Goal: Browse casually: Explore the website without a specific task or goal

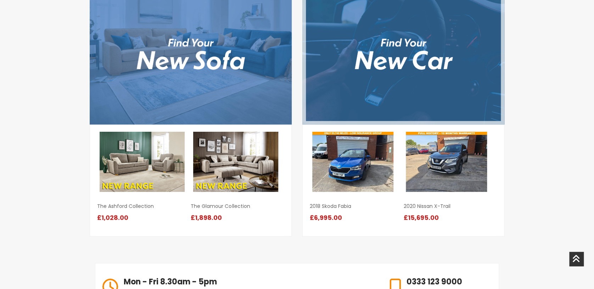
scroll to position [798, 0]
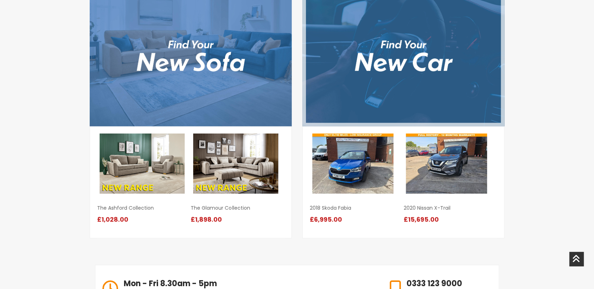
click at [402, 88] on img at bounding box center [404, 56] width 202 height 142
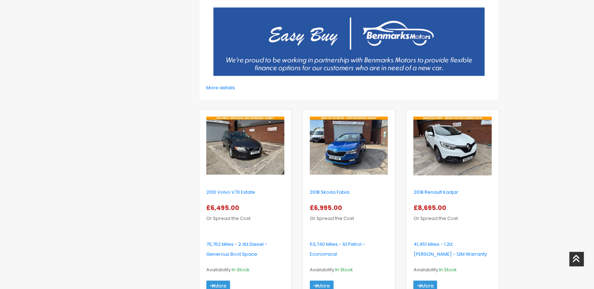
scroll to position [236, 0]
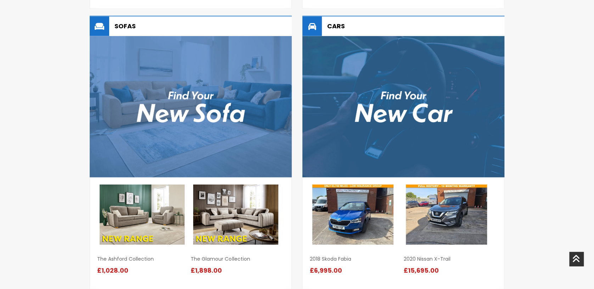
scroll to position [696, 0]
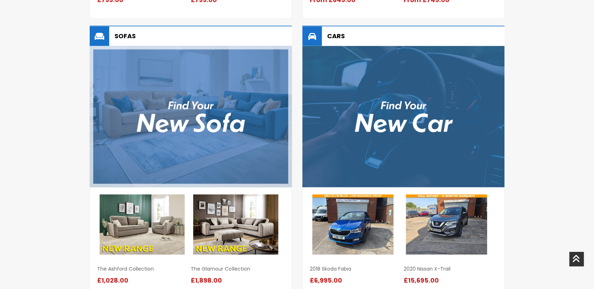
click at [201, 101] on img at bounding box center [191, 117] width 202 height 142
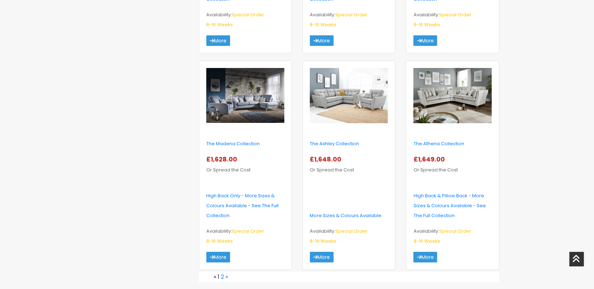
scroll to position [1088, 0]
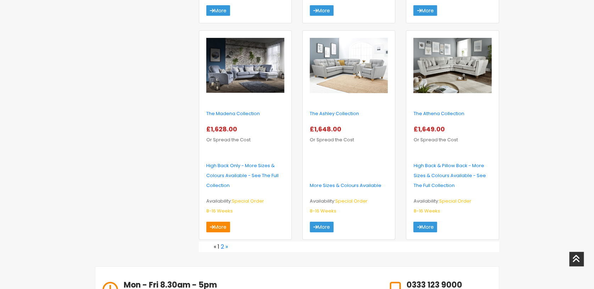
click at [217, 222] on link "More" at bounding box center [218, 227] width 24 height 11
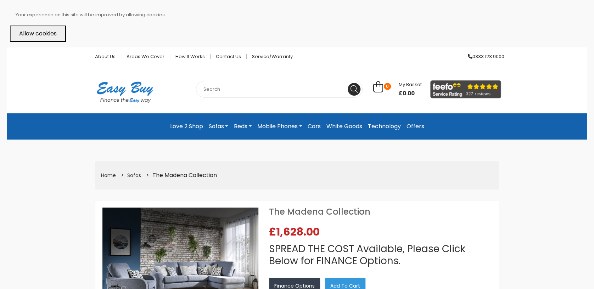
select select "104"
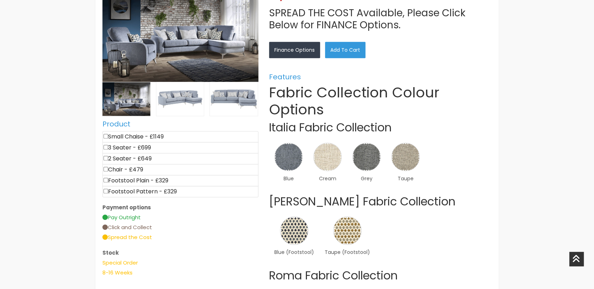
scroll to position [189, 0]
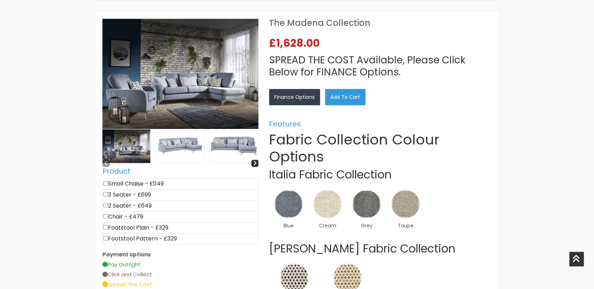
click at [236, 145] on img at bounding box center [234, 146] width 48 height 34
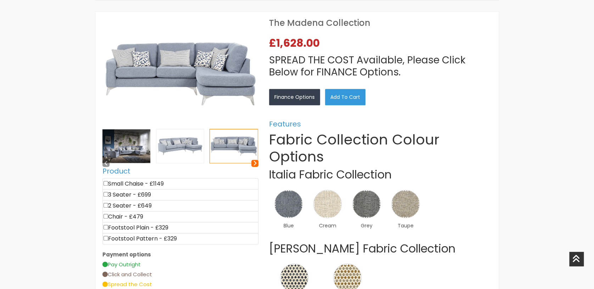
click at [255, 162] on icon at bounding box center [255, 163] width 4 height 6
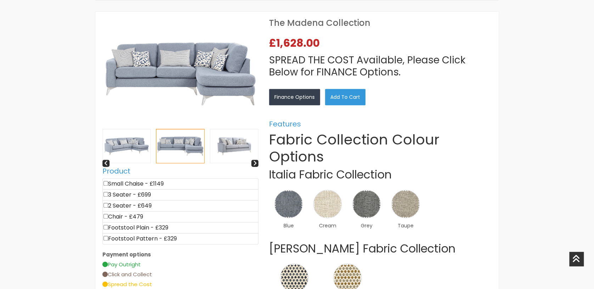
click at [244, 147] on img at bounding box center [234, 146] width 48 height 34
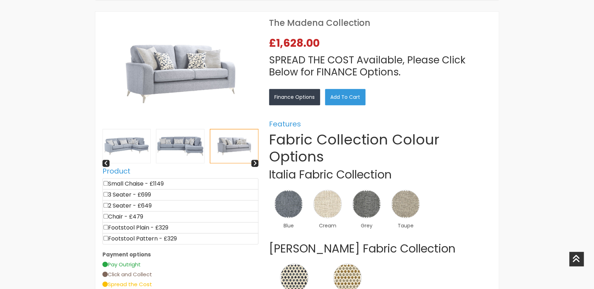
click at [184, 152] on img at bounding box center [180, 146] width 48 height 34
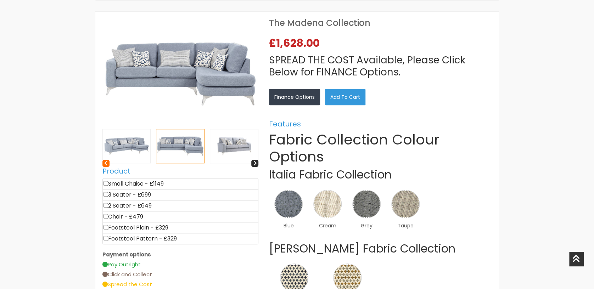
click at [107, 161] on icon at bounding box center [106, 163] width 4 height 6
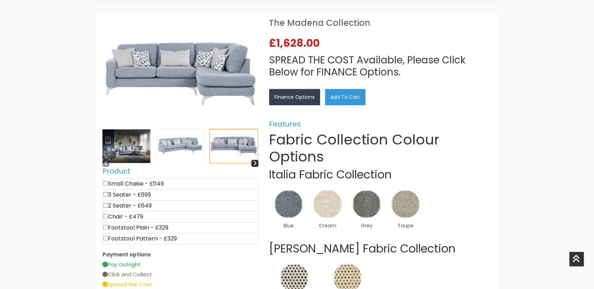
click at [117, 147] on img at bounding box center [127, 146] width 48 height 34
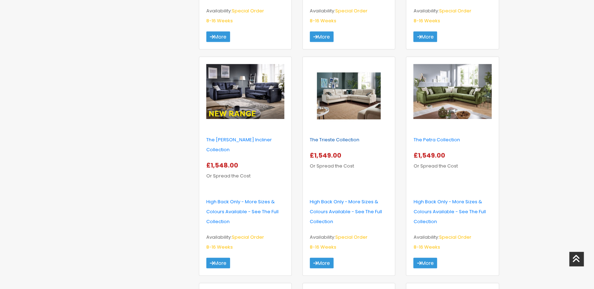
scroll to position [850, 0]
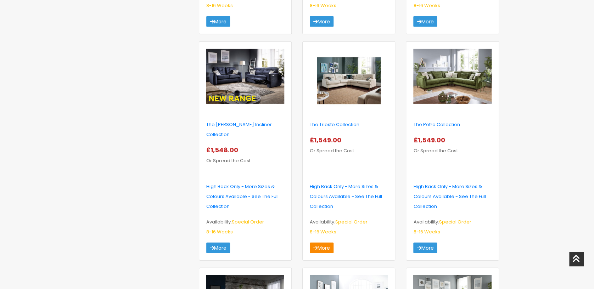
click at [317, 246] on icon at bounding box center [316, 248] width 4 height 5
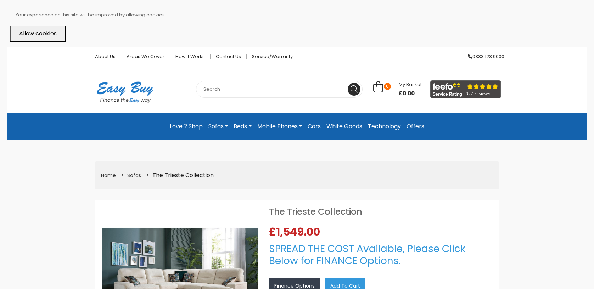
select select "104"
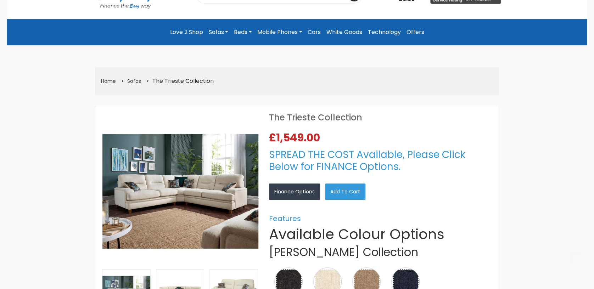
scroll to position [142, 0]
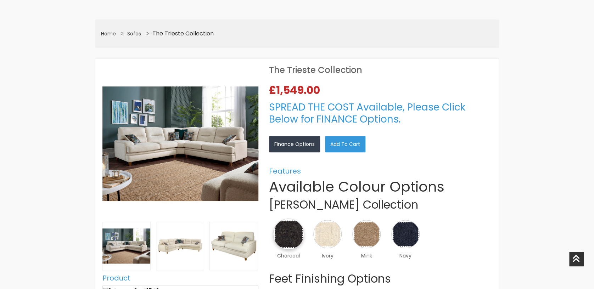
click at [286, 238] on img at bounding box center [288, 234] width 31 height 31
click at [0, 0] on link "×" at bounding box center [0, 0] width 0 height 0
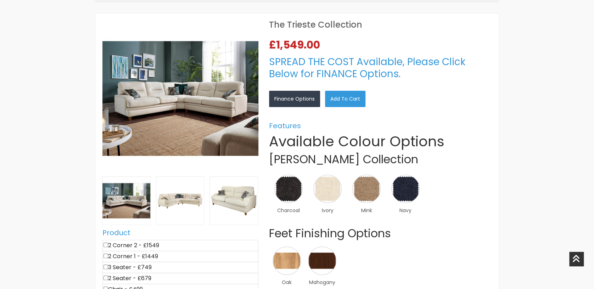
scroll to position [189, 0]
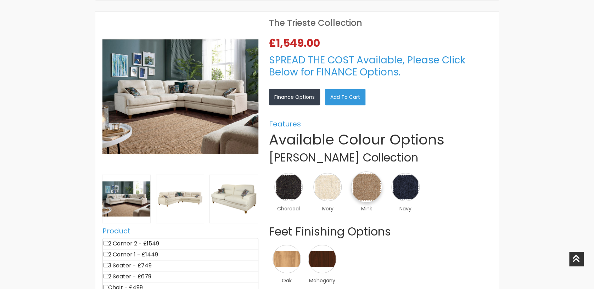
click at [365, 191] on img at bounding box center [366, 187] width 31 height 31
click at [0, 0] on link "×" at bounding box center [0, 0] width 0 height 0
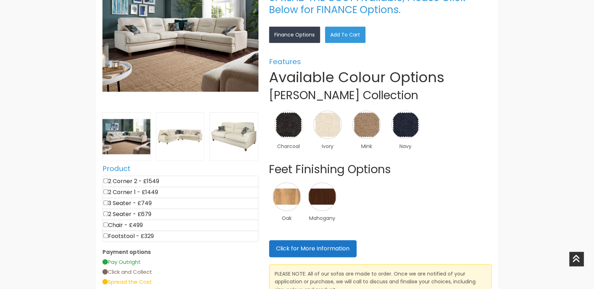
scroll to position [236, 0]
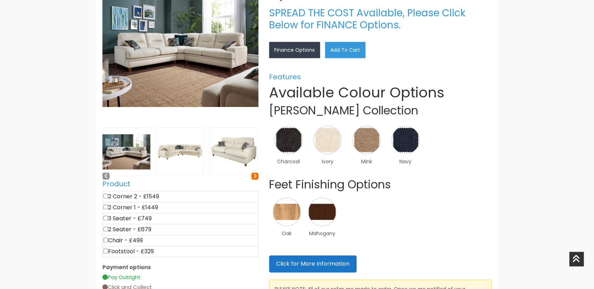
click at [253, 177] on icon at bounding box center [255, 176] width 4 height 6
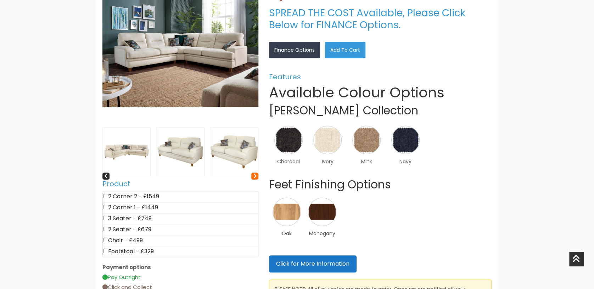
click at [253, 177] on icon at bounding box center [255, 176] width 4 height 6
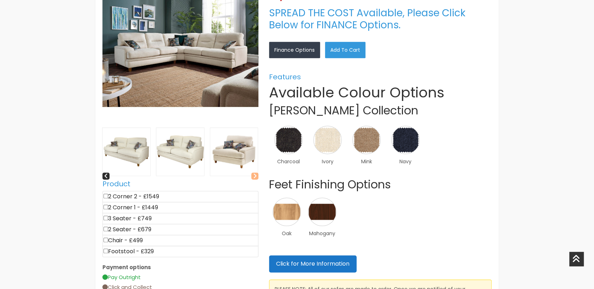
click at [253, 177] on icon at bounding box center [255, 176] width 4 height 6
click at [106, 175] on icon at bounding box center [106, 176] width 4 height 6
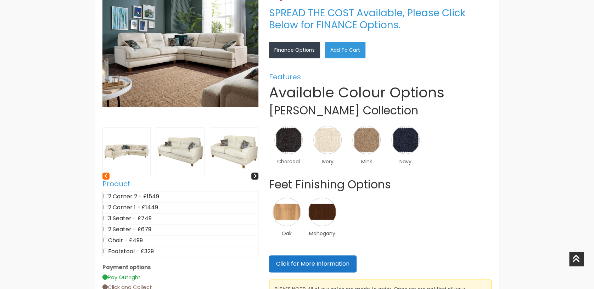
click at [106, 175] on icon at bounding box center [106, 176] width 4 height 6
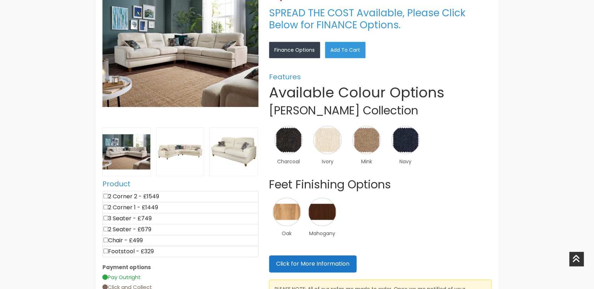
click at [221, 74] on img at bounding box center [181, 50] width 156 height 156
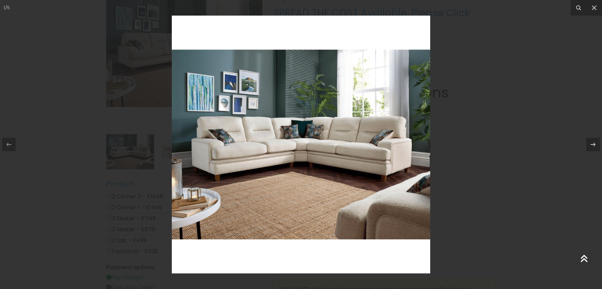
click at [309, 149] on img at bounding box center [301, 145] width 258 height 258
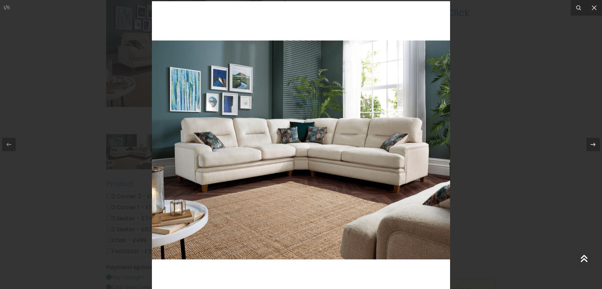
drag, startPoint x: 353, startPoint y: 134, endPoint x: 236, endPoint y: 142, distance: 118.0
click at [236, 142] on img at bounding box center [301, 150] width 298 height 298
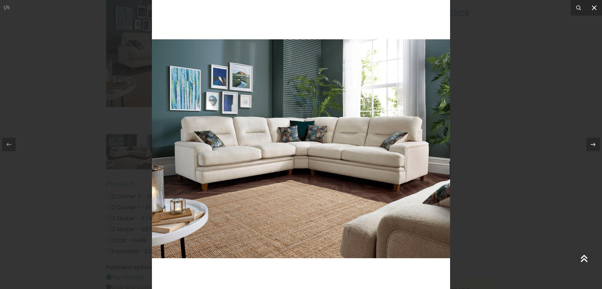
click at [592, 11] on icon at bounding box center [594, 8] width 9 height 9
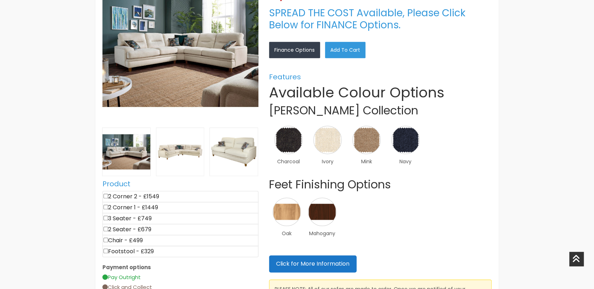
scroll to position [189, 0]
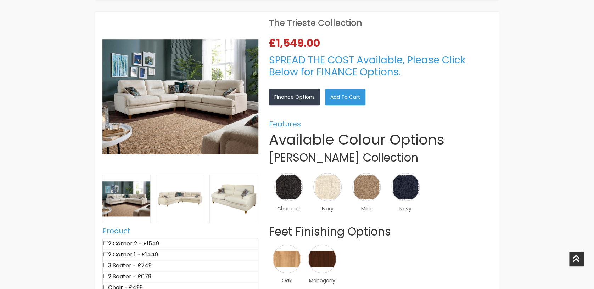
click at [0, 0] on link "×" at bounding box center [0, 0] width 0 height 0
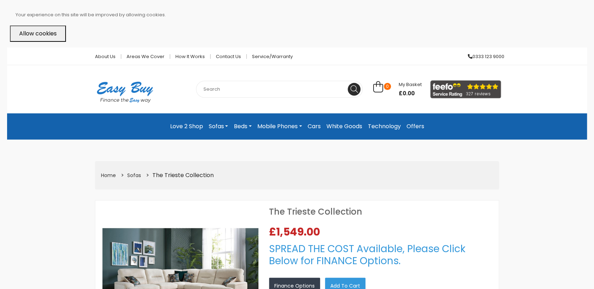
scroll to position [189, 0]
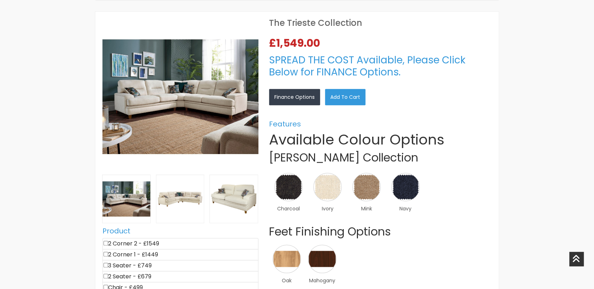
scroll to position [142, 0]
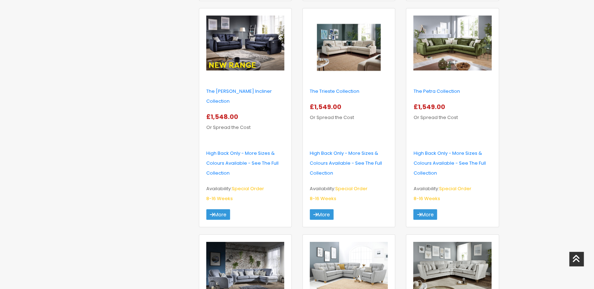
scroll to position [887, 0]
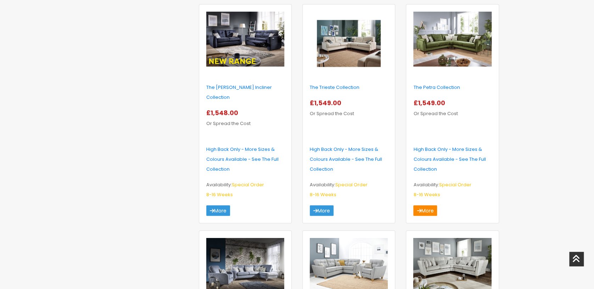
click at [423, 206] on link "More" at bounding box center [426, 211] width 24 height 11
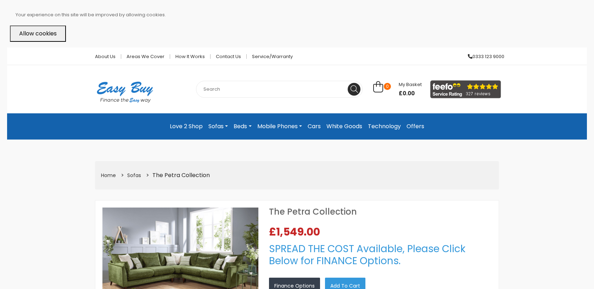
select select "104"
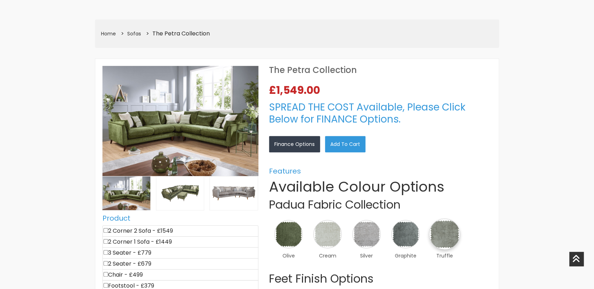
click at [446, 238] on img at bounding box center [444, 234] width 31 height 31
click at [0, 0] on link "×" at bounding box center [0, 0] width 0 height 0
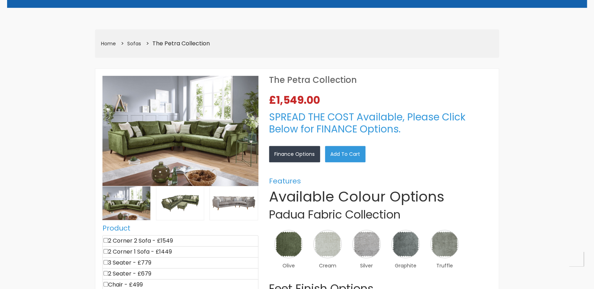
scroll to position [142, 0]
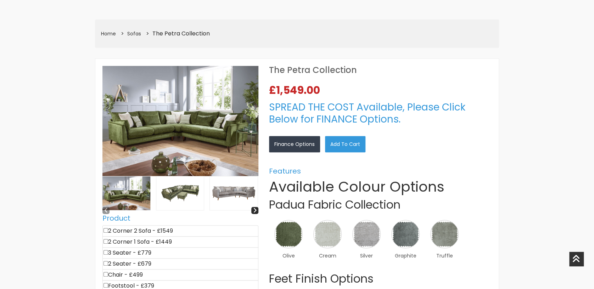
click at [244, 201] on img at bounding box center [234, 194] width 48 height 34
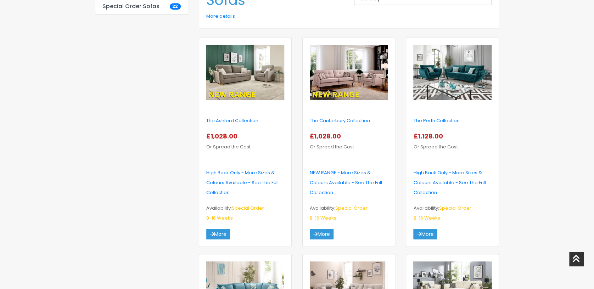
scroll to position [225, 0]
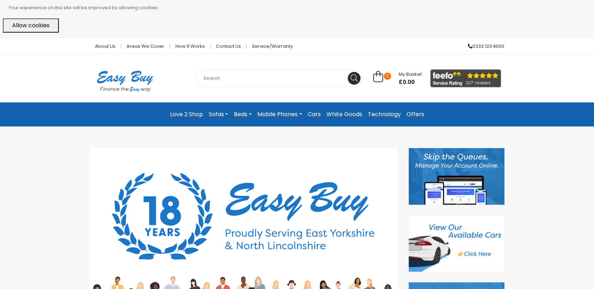
click at [391, 116] on link "Technology" at bounding box center [384, 114] width 39 height 13
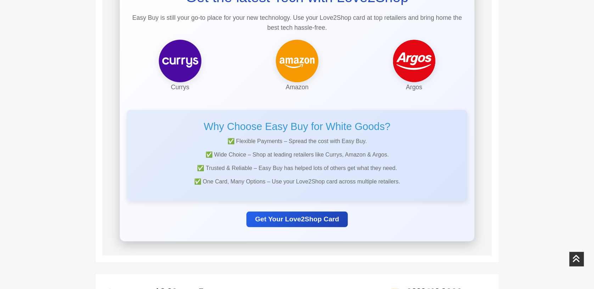
scroll to position [142, 0]
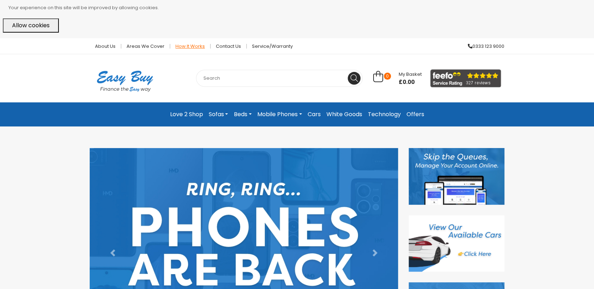
click at [187, 47] on link "How it works" at bounding box center [190, 46] width 40 height 5
click at [340, 113] on link "White Goods" at bounding box center [345, 114] width 42 height 13
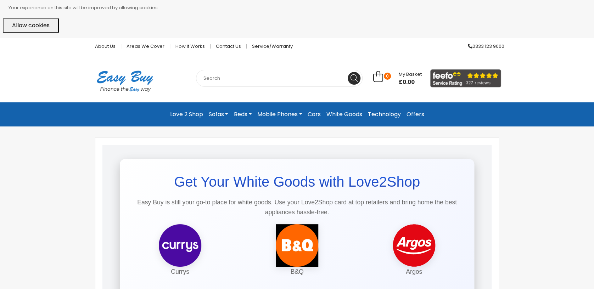
click at [190, 118] on link "Love 2 Shop" at bounding box center [186, 114] width 39 height 13
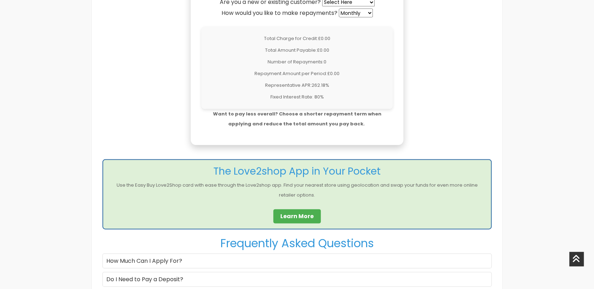
scroll to position [662, 0]
